Goal: Book appointment/travel/reservation

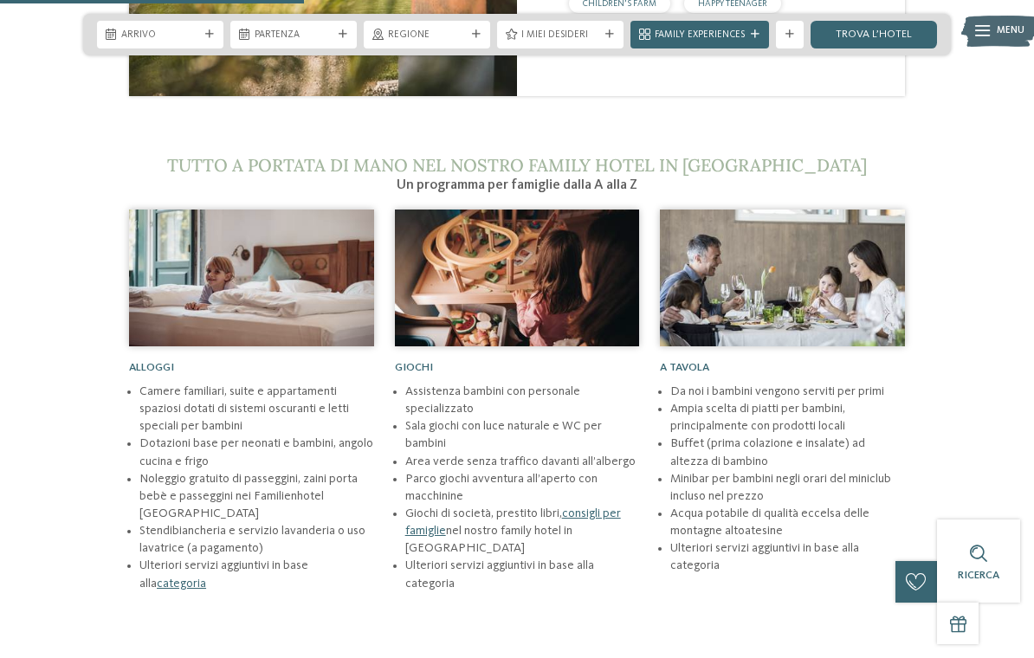
scroll to position [1796, 0]
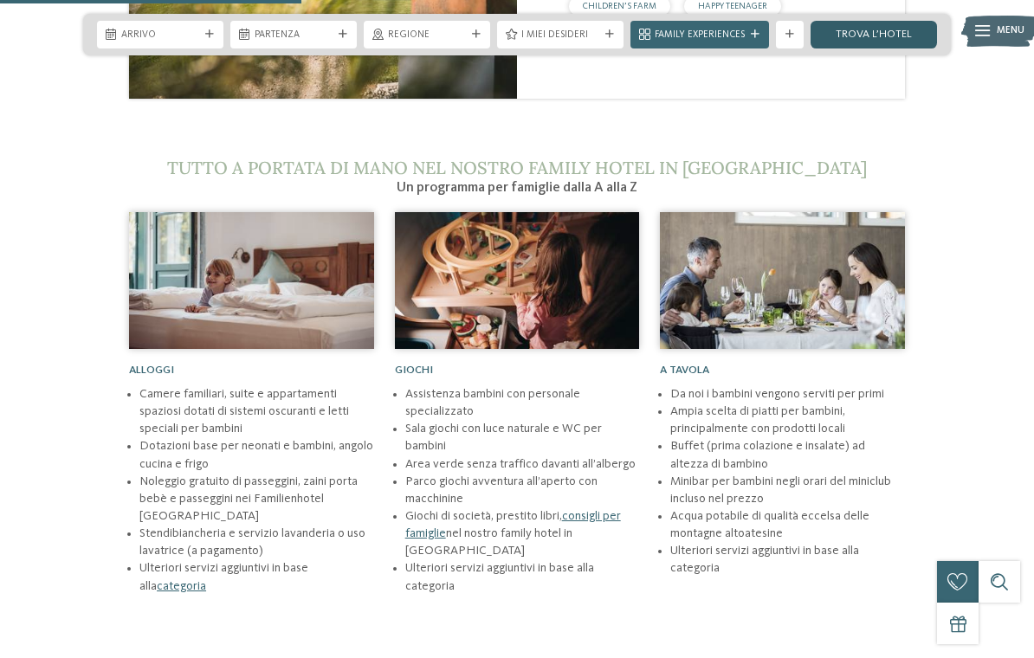
click at [859, 36] on link "trova l’hotel" at bounding box center [873, 35] width 126 height 28
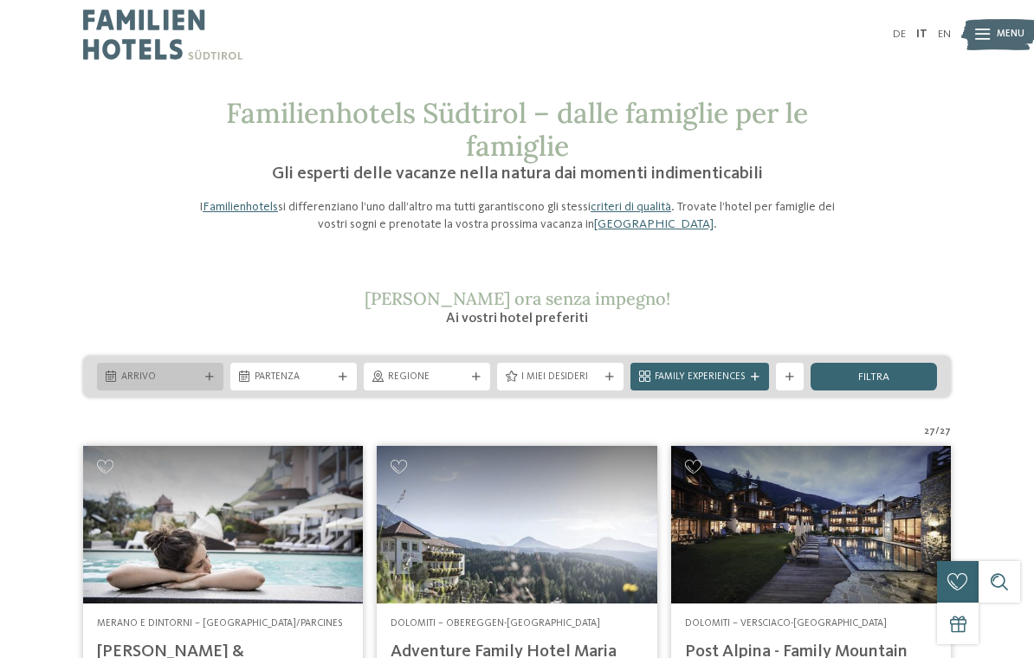
click at [145, 373] on span "Arrivo" at bounding box center [160, 378] width 78 height 14
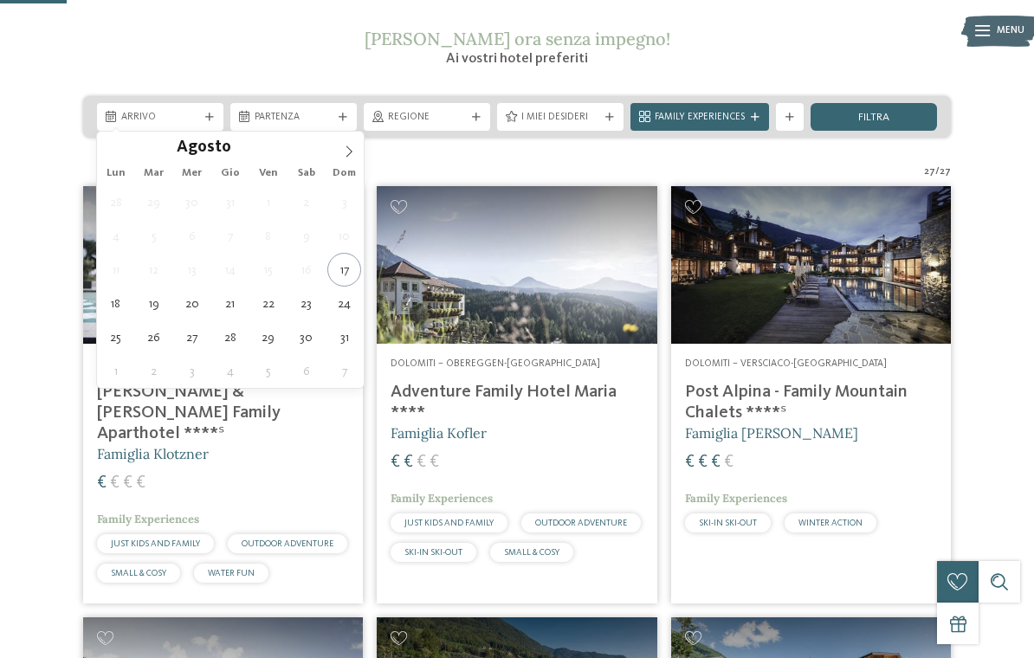
scroll to position [283, 0]
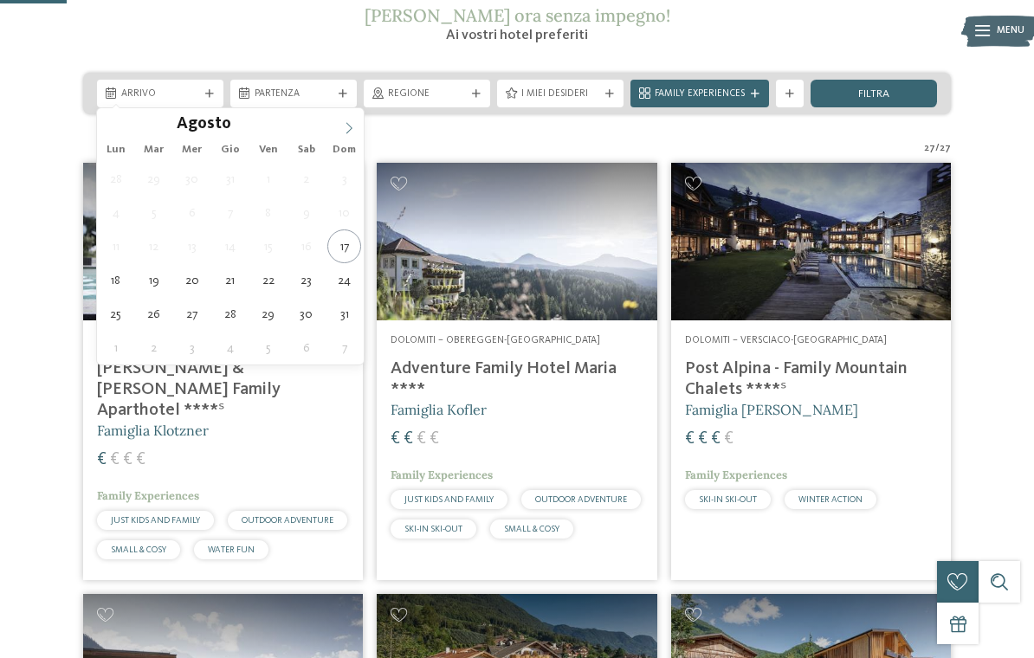
click at [346, 135] on span at bounding box center [348, 122] width 29 height 29
type div "26.11.2025"
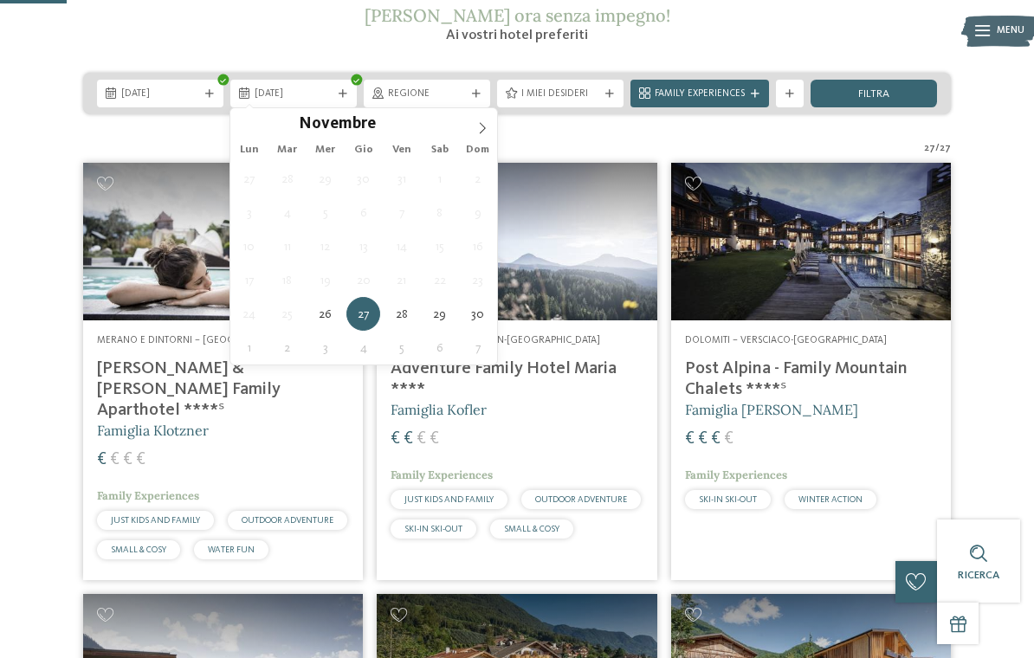
type div "28.11.2025"
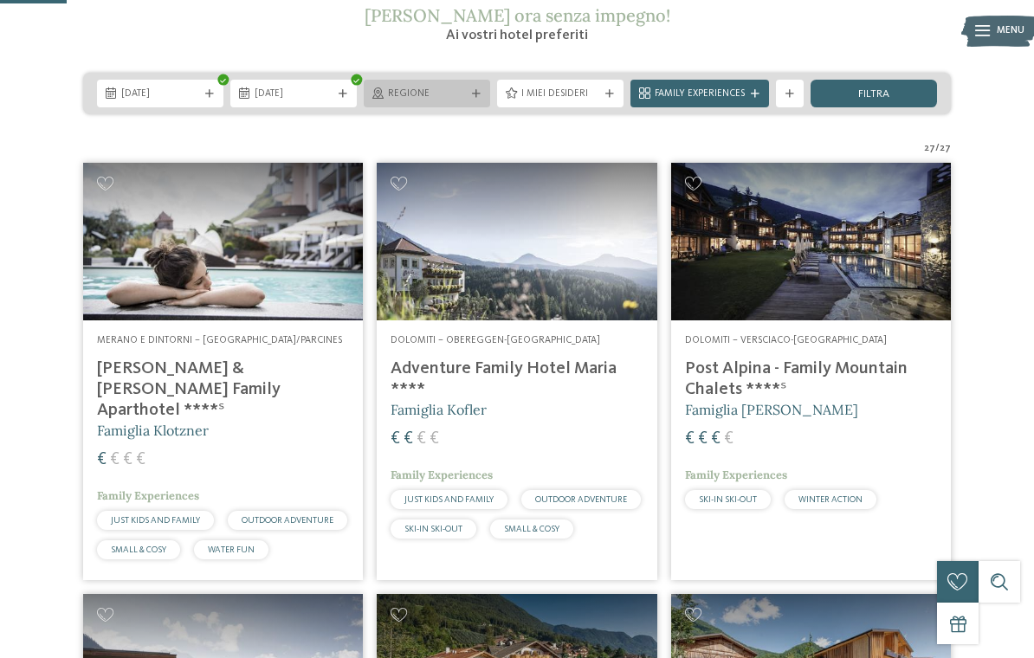
click at [467, 92] on div "Regione" at bounding box center [426, 94] width 85 height 15
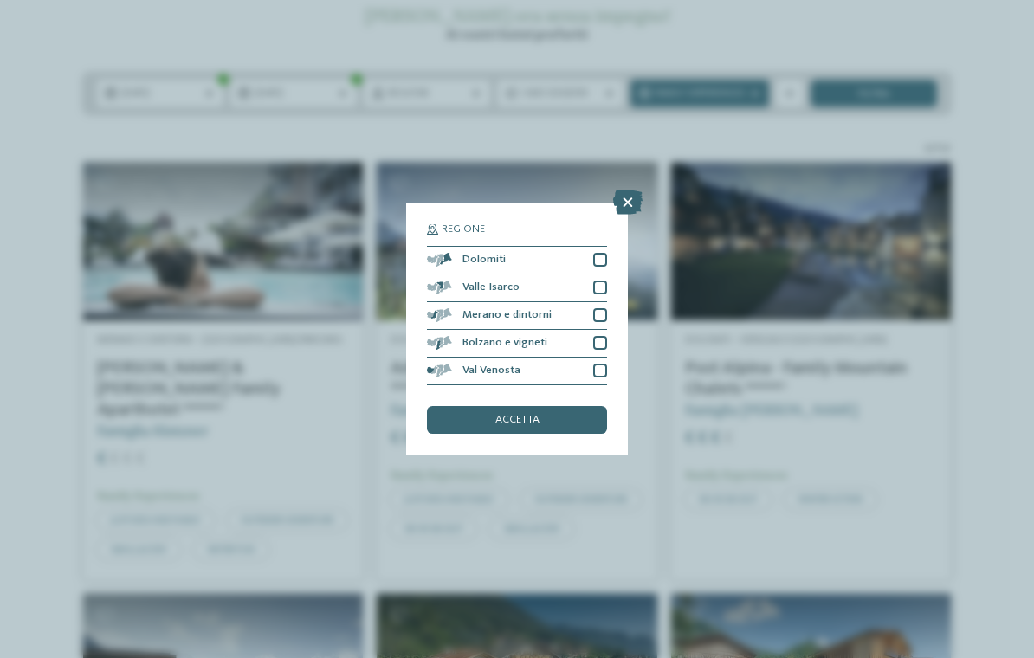
click at [623, 190] on icon at bounding box center [627, 202] width 29 height 24
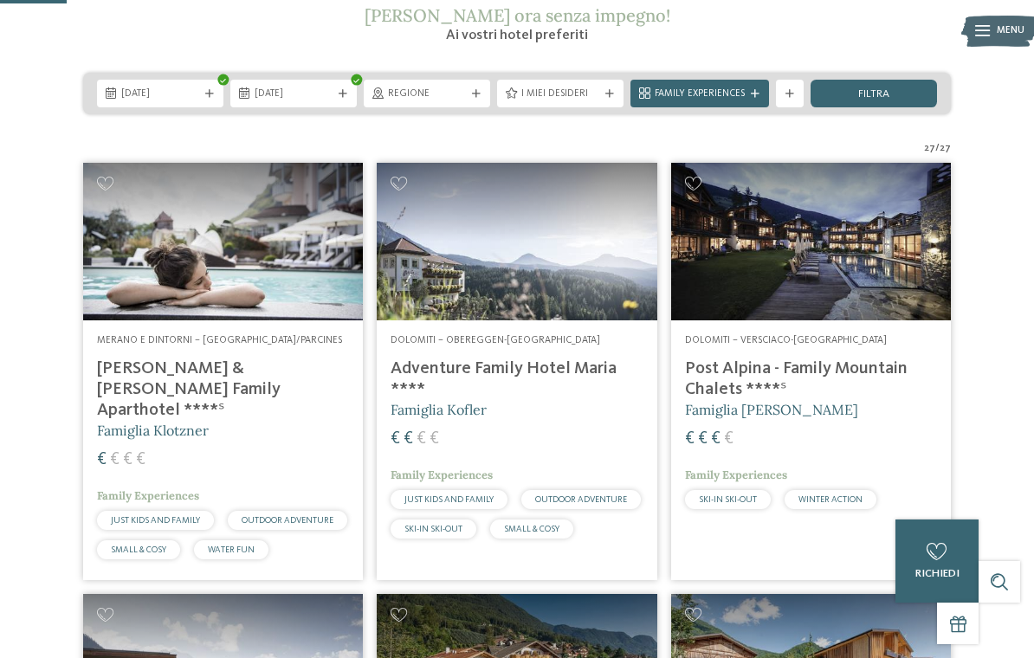
click at [844, 104] on div "filtra" at bounding box center [873, 94] width 126 height 28
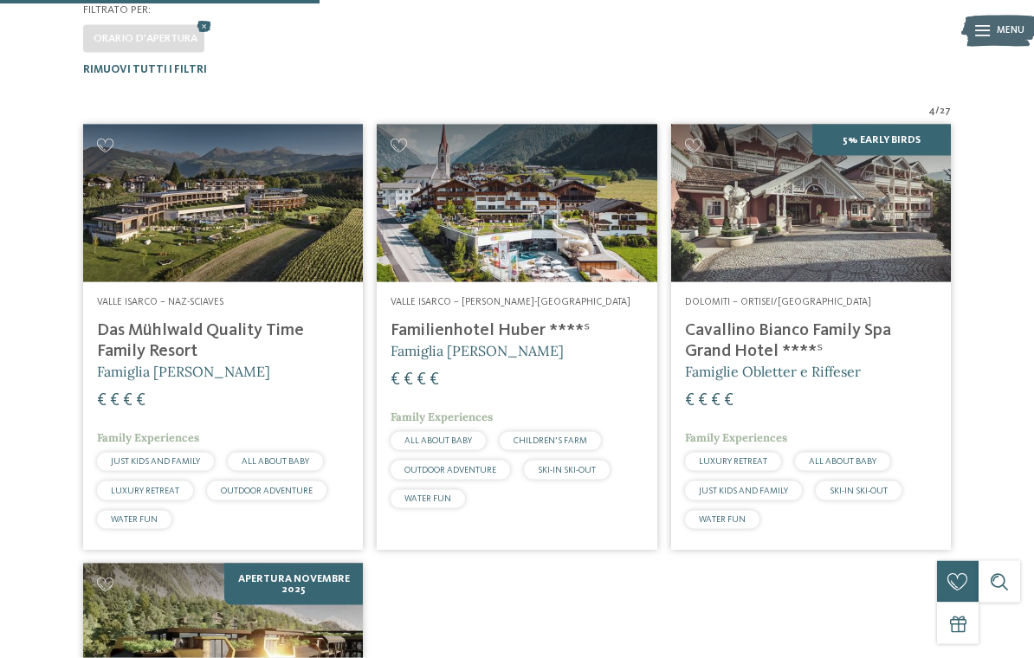
scroll to position [403, 0]
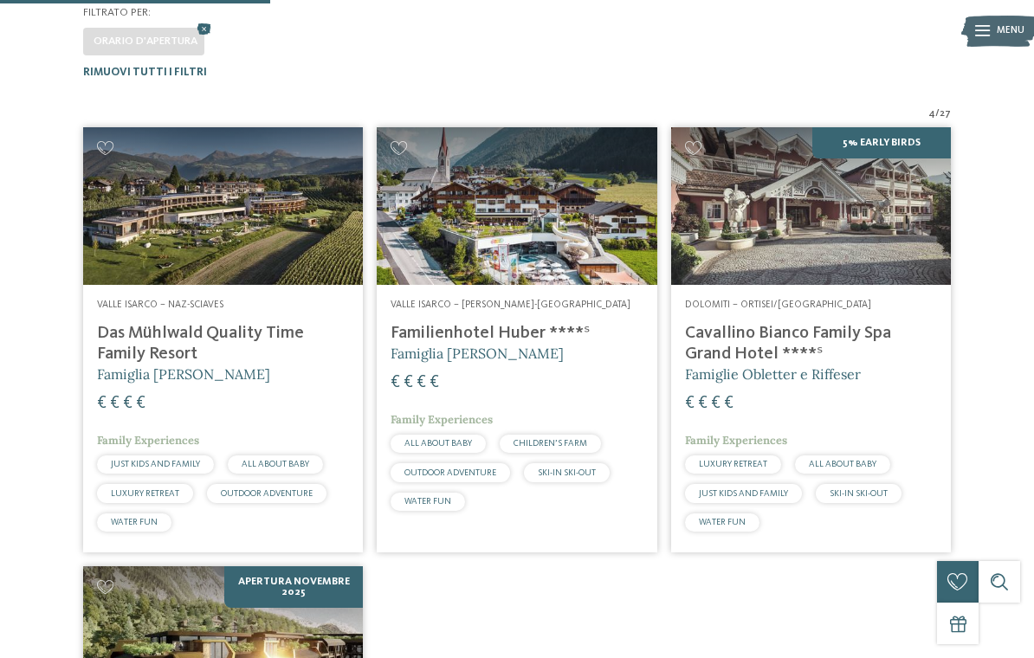
click at [519, 224] on img at bounding box center [517, 206] width 280 height 158
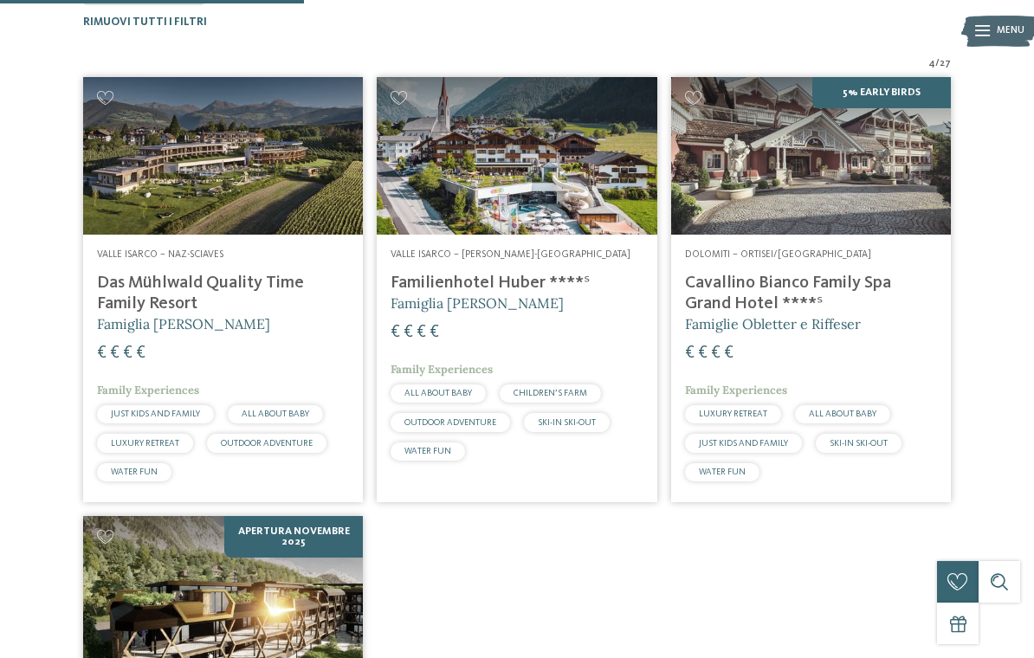
scroll to position [452, 0]
click at [793, 235] on div "Dolomiti – Ortisei/Val Gardena Cavallino Bianco Family Spa Grand Hotel ****ˢ Fa…" at bounding box center [811, 369] width 280 height 268
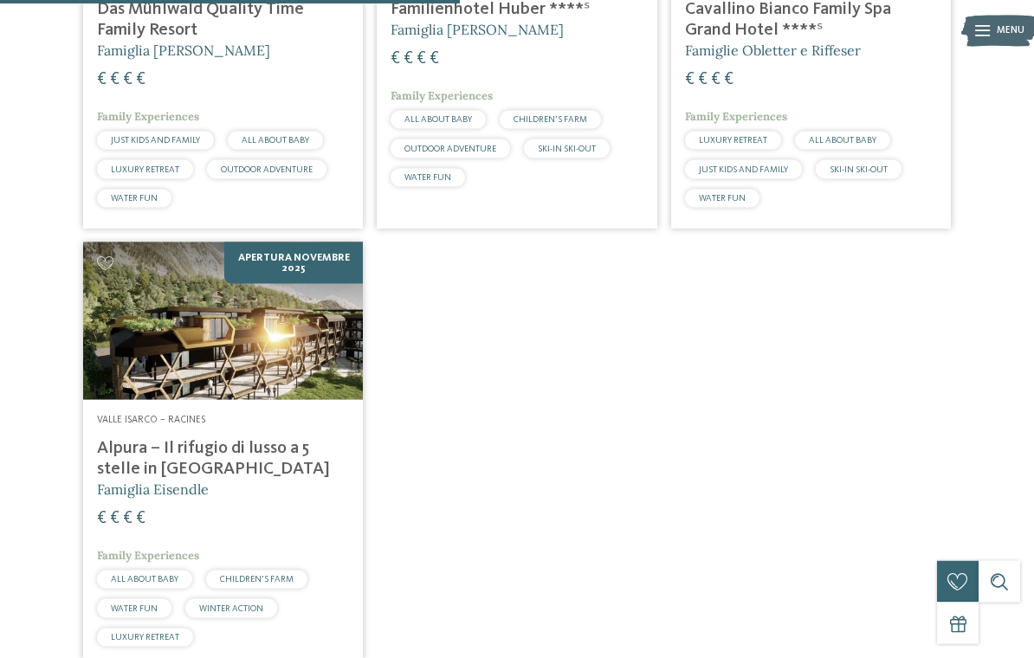
scroll to position [734, 0]
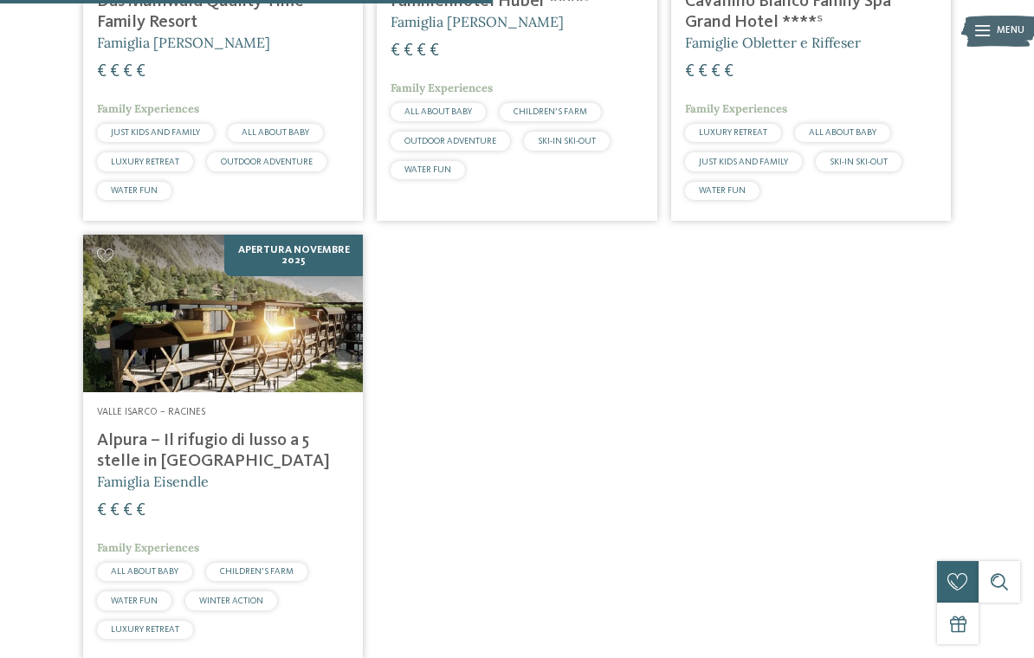
click at [265, 377] on img at bounding box center [223, 314] width 280 height 158
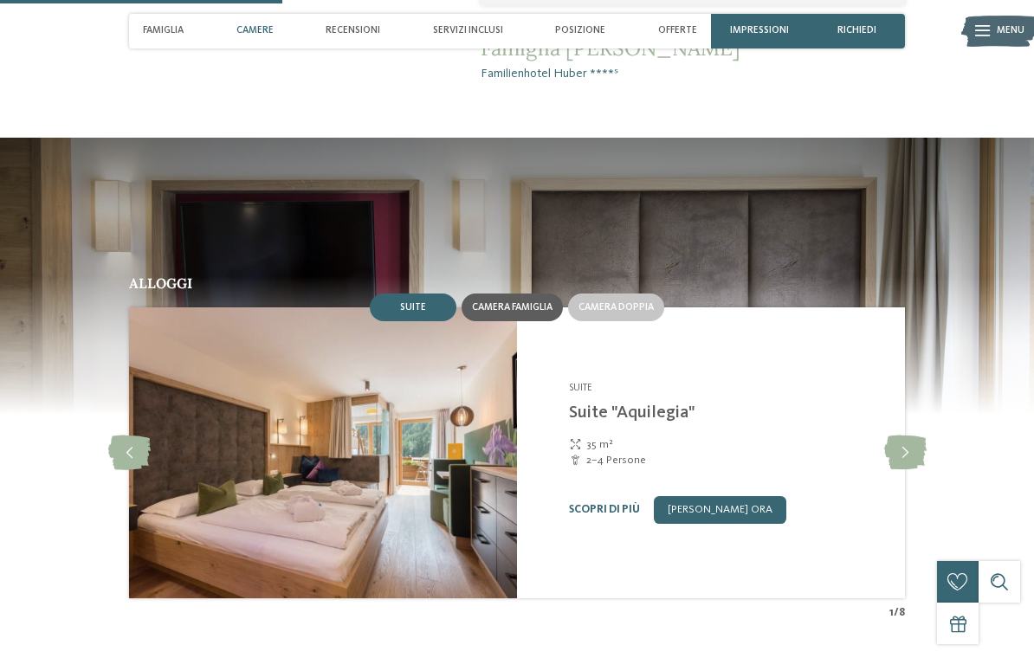
scroll to position [1348, 0]
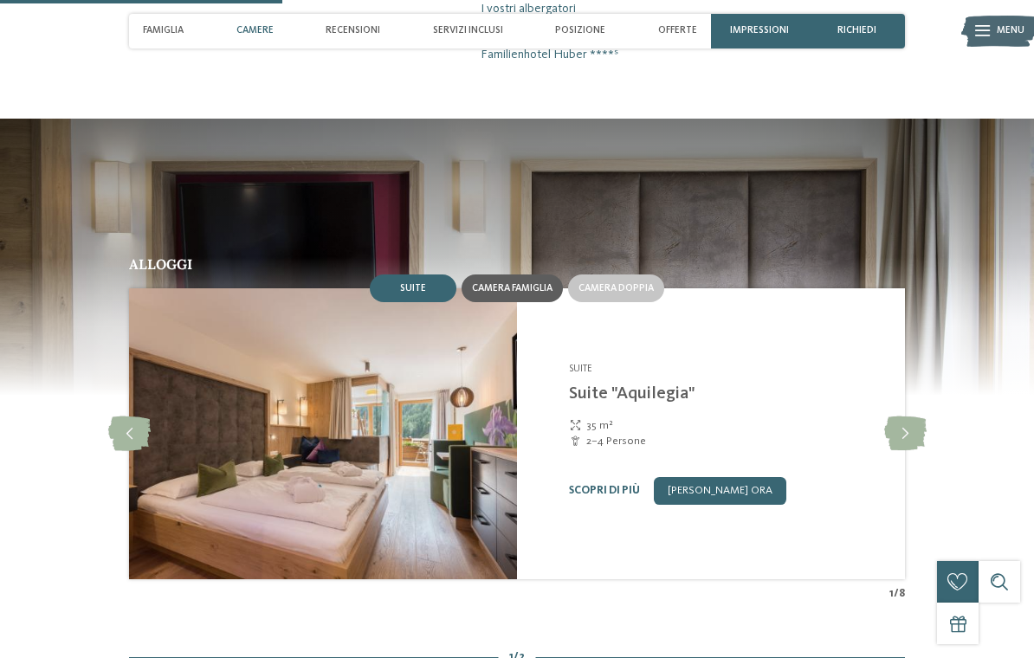
click at [532, 283] on span "Camera famiglia" at bounding box center [512, 288] width 81 height 10
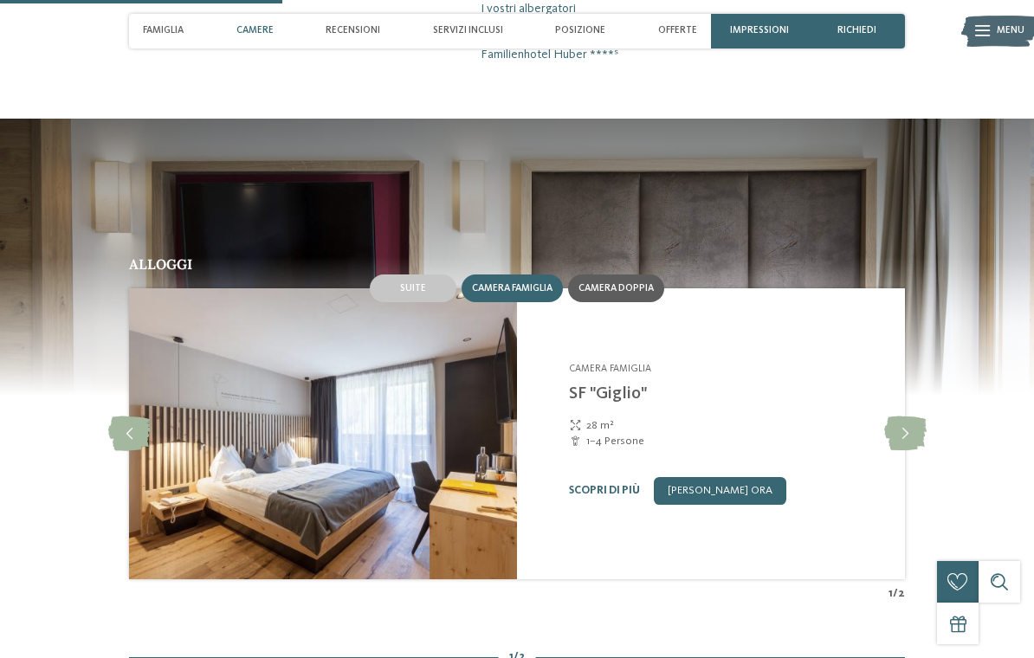
click at [595, 293] on span "Camera doppia" at bounding box center [615, 288] width 75 height 10
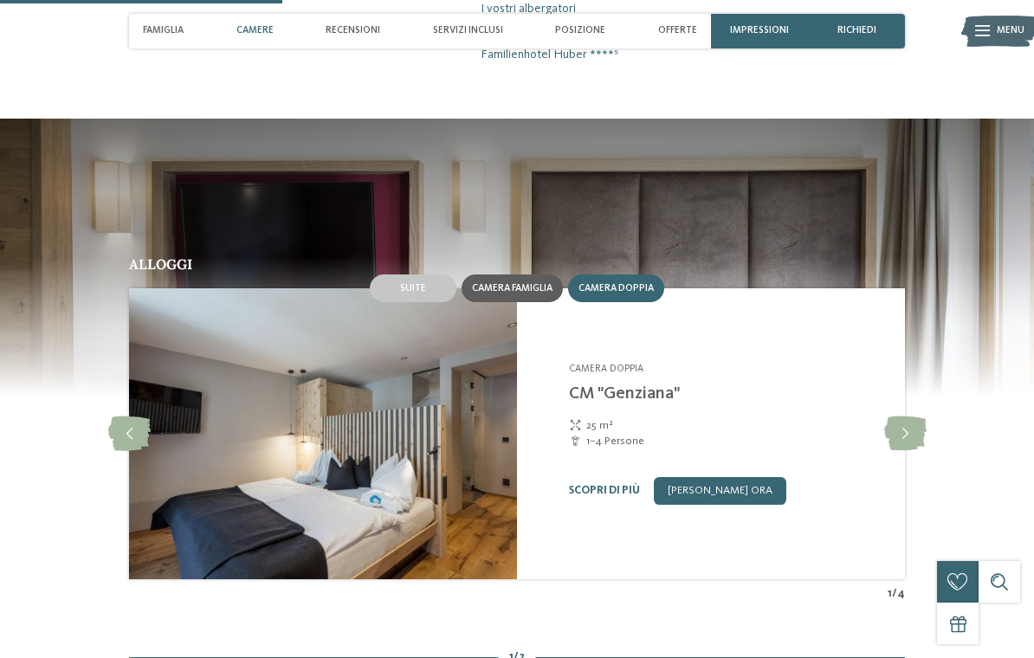
click at [536, 288] on span "Camera famiglia" at bounding box center [512, 288] width 81 height 10
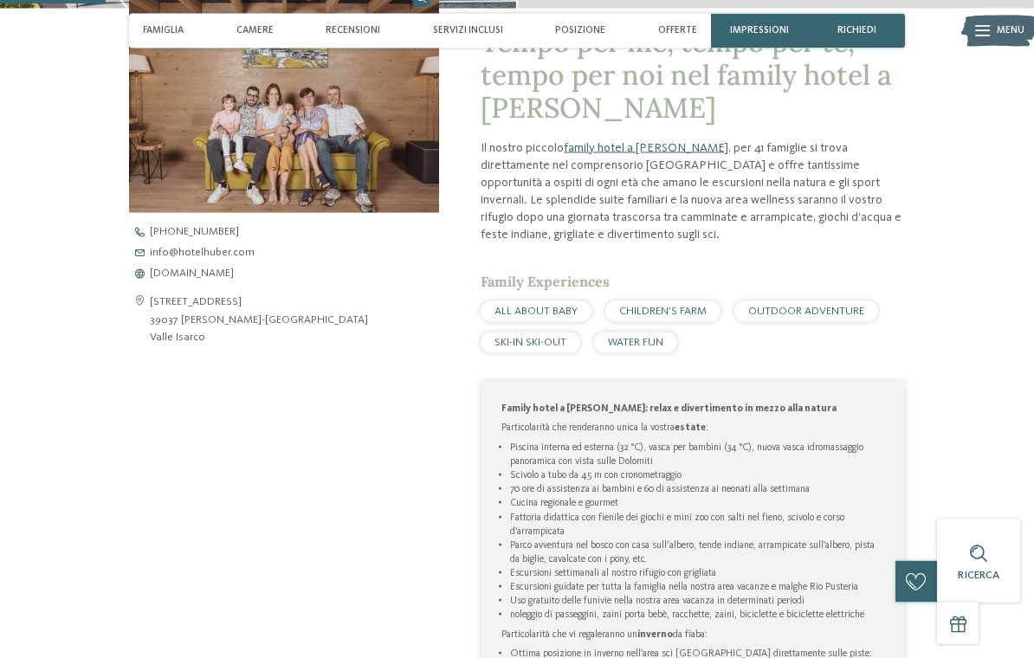
scroll to position [484, 0]
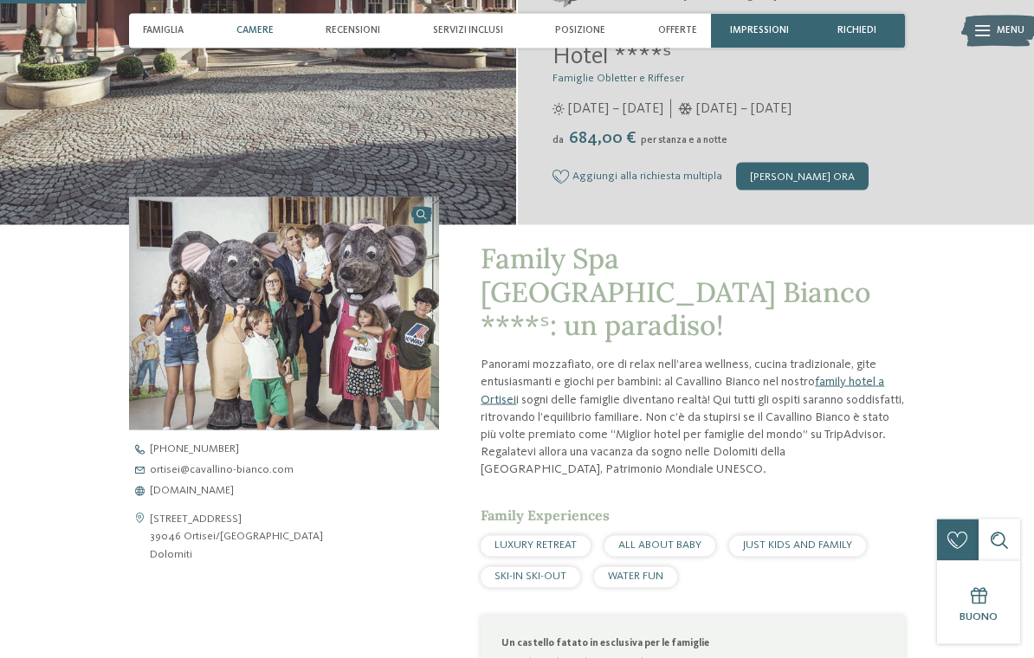
scroll to position [197, 0]
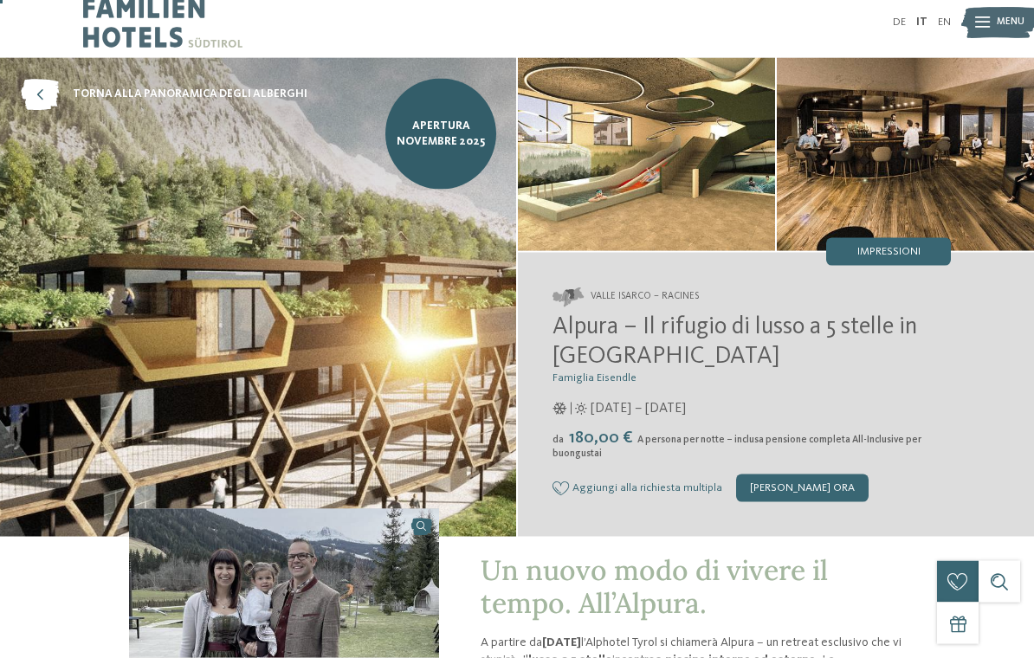
scroll to position [12, 0]
click at [1004, 20] on span "Menu" at bounding box center [1010, 23] width 28 height 14
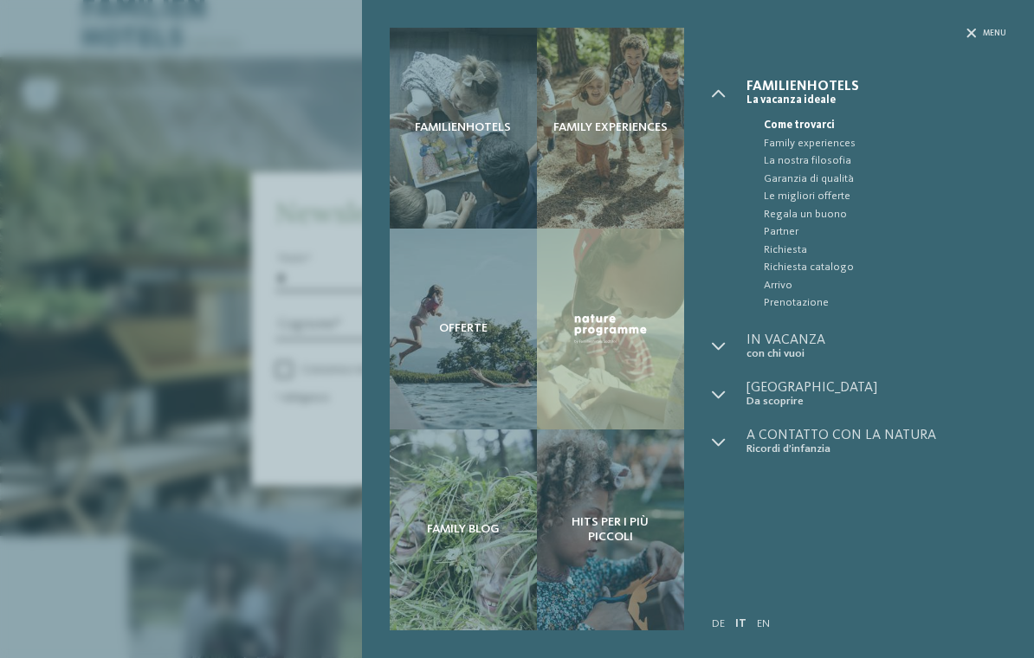
click at [251, 281] on div "Familienhotels Family experiences Offerte" at bounding box center [517, 329] width 1034 height 658
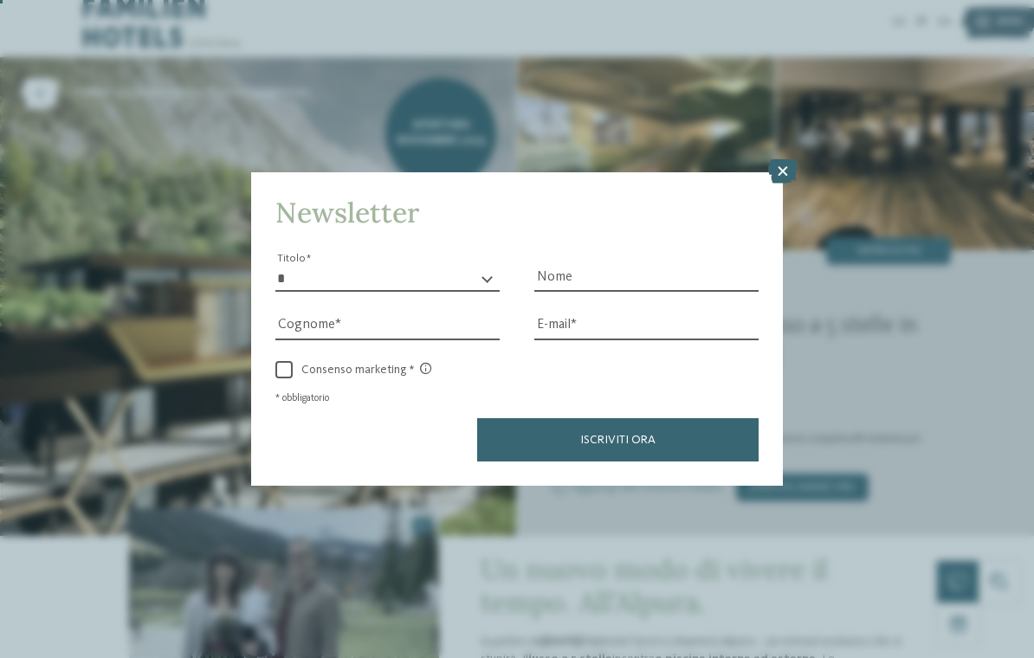
click at [779, 159] on icon at bounding box center [782, 171] width 29 height 24
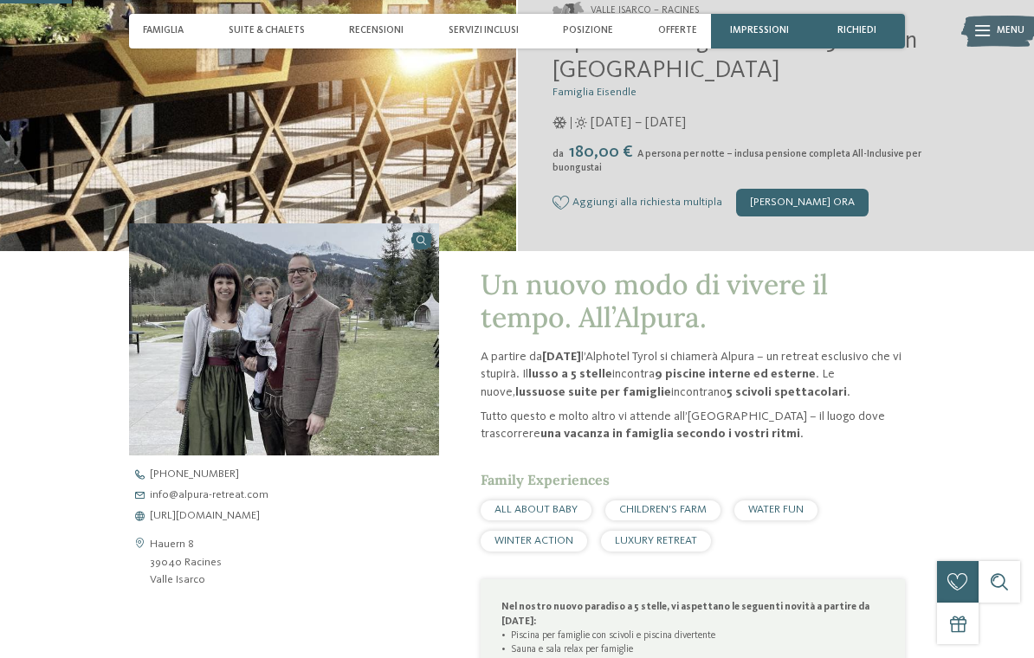
scroll to position [298, 0]
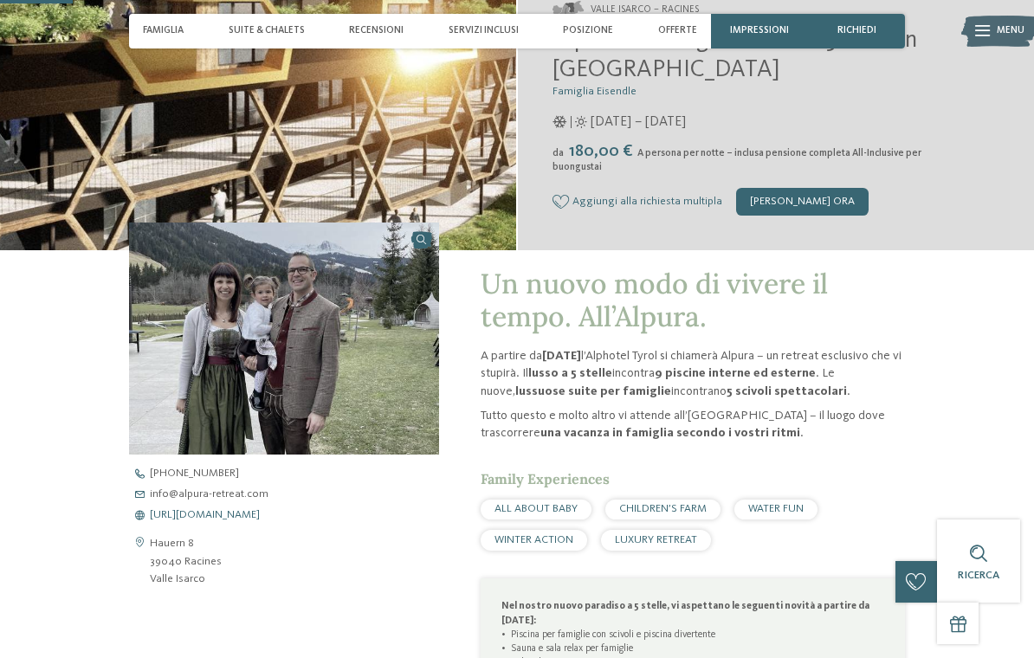
click at [260, 513] on span "https://www.alpura-retreat.com/it" at bounding box center [205, 515] width 110 height 11
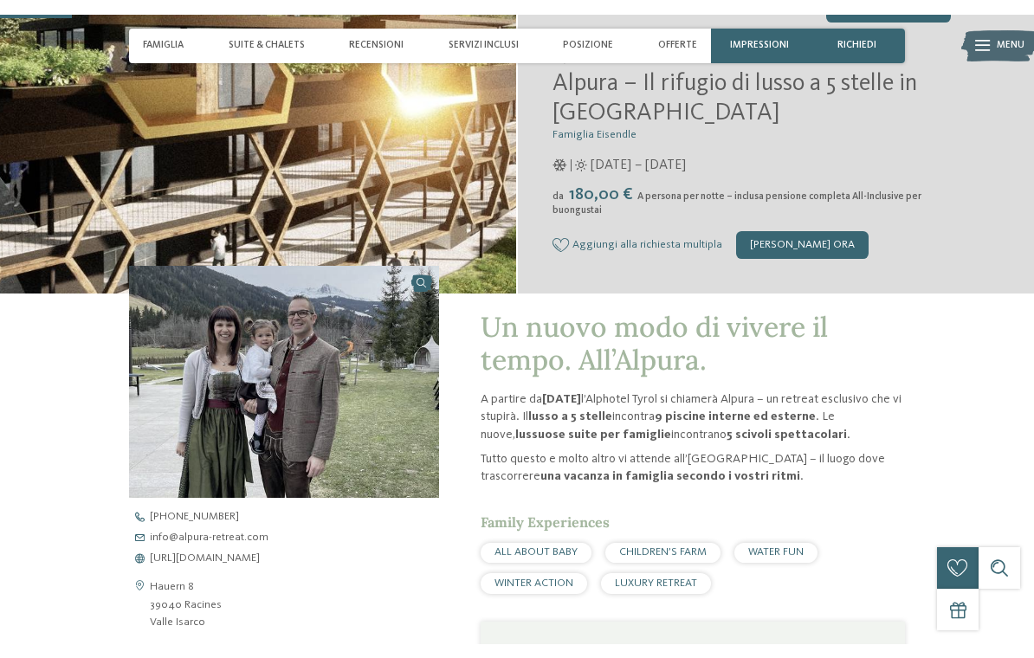
scroll to position [297, 0]
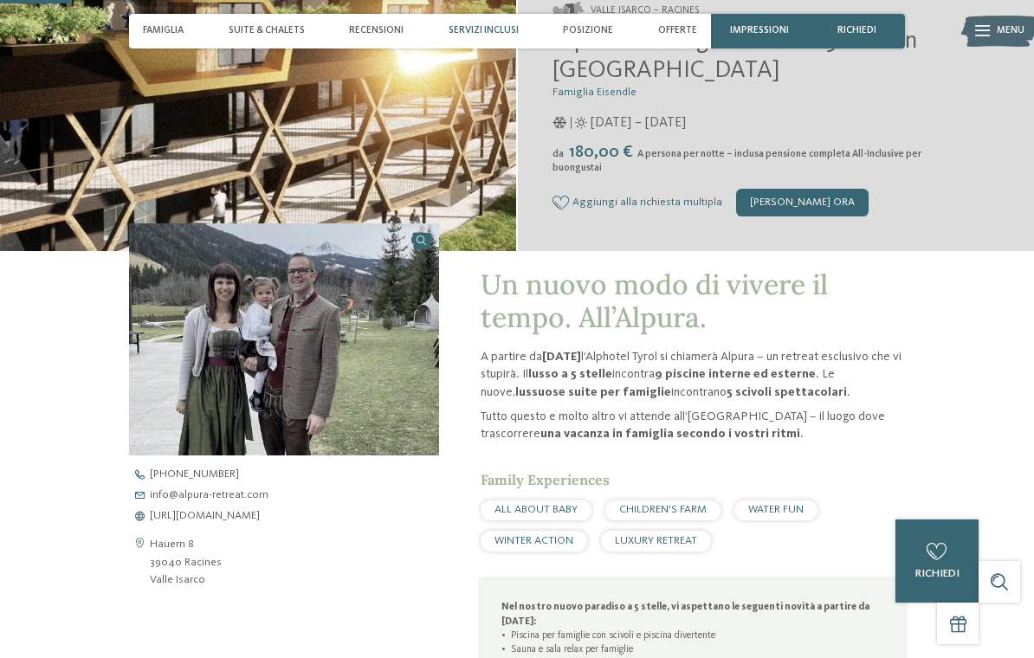
click at [489, 34] on span "Servizi inclusi" at bounding box center [483, 30] width 70 height 11
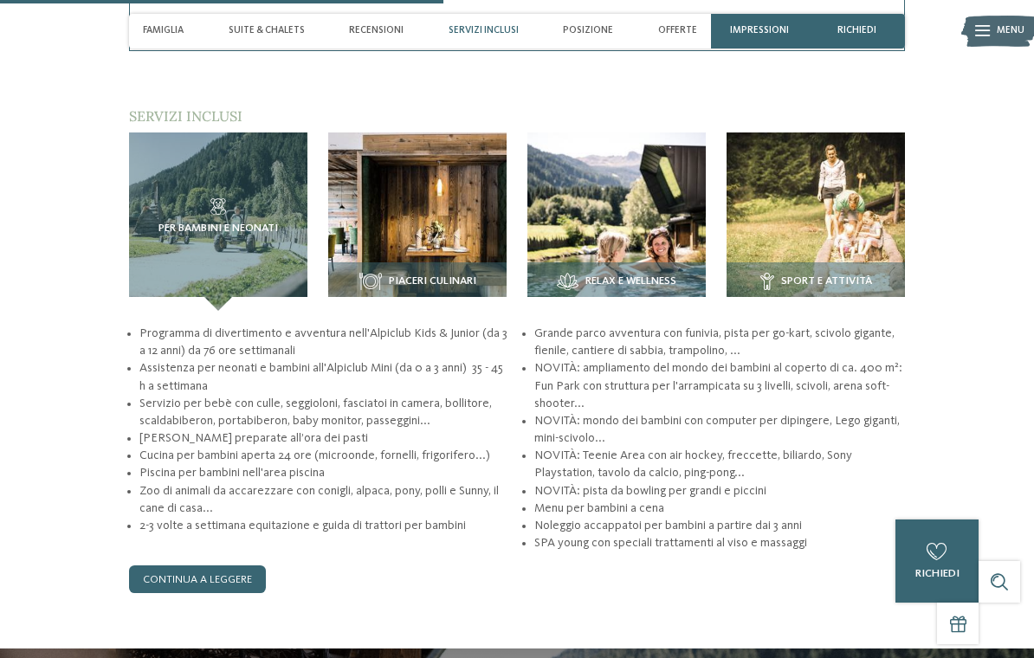
scroll to position [1835, 0]
